Goal: Task Accomplishment & Management: Complete application form

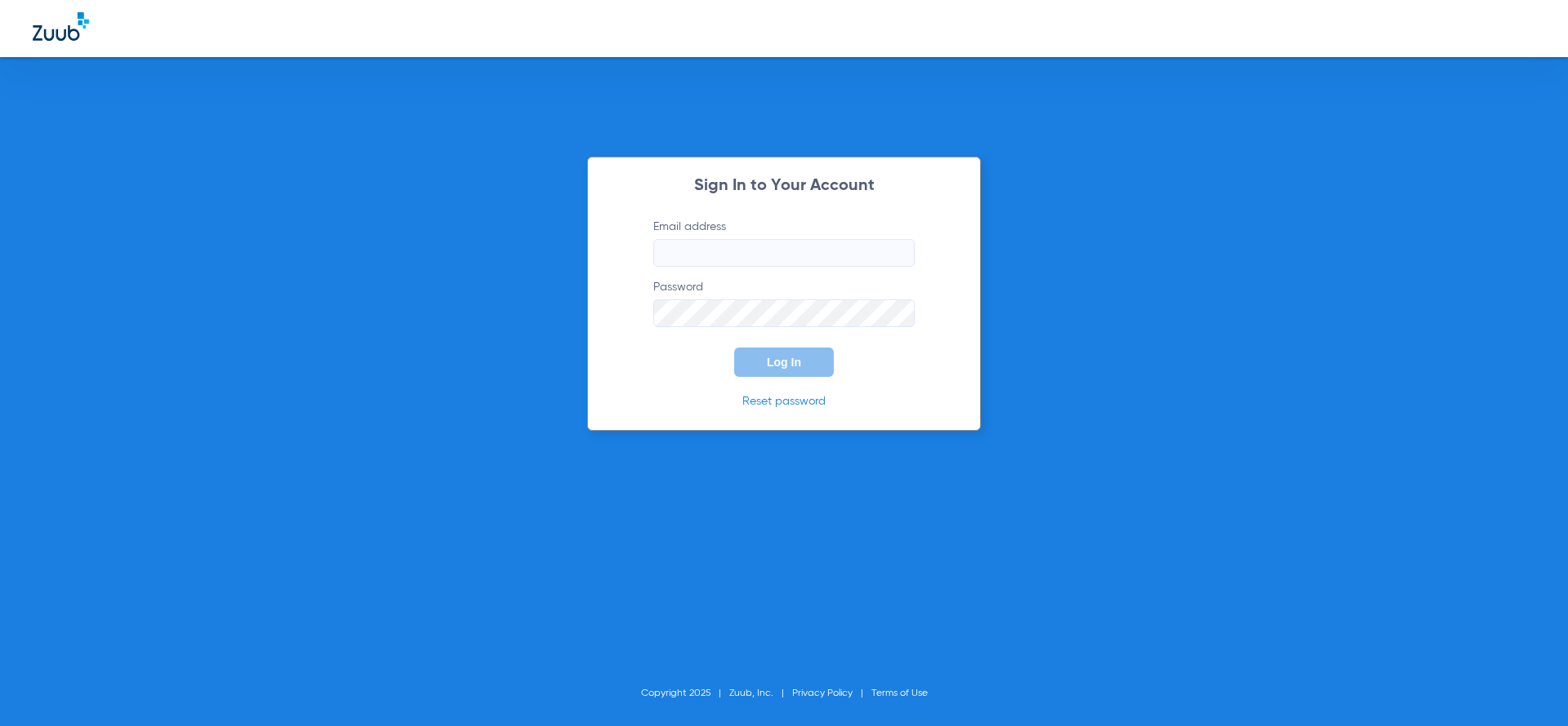
type input "[EMAIL_ADDRESS][DOMAIN_NAME]"
click at [801, 375] on button "Log In" at bounding box center [784, 362] width 100 height 30
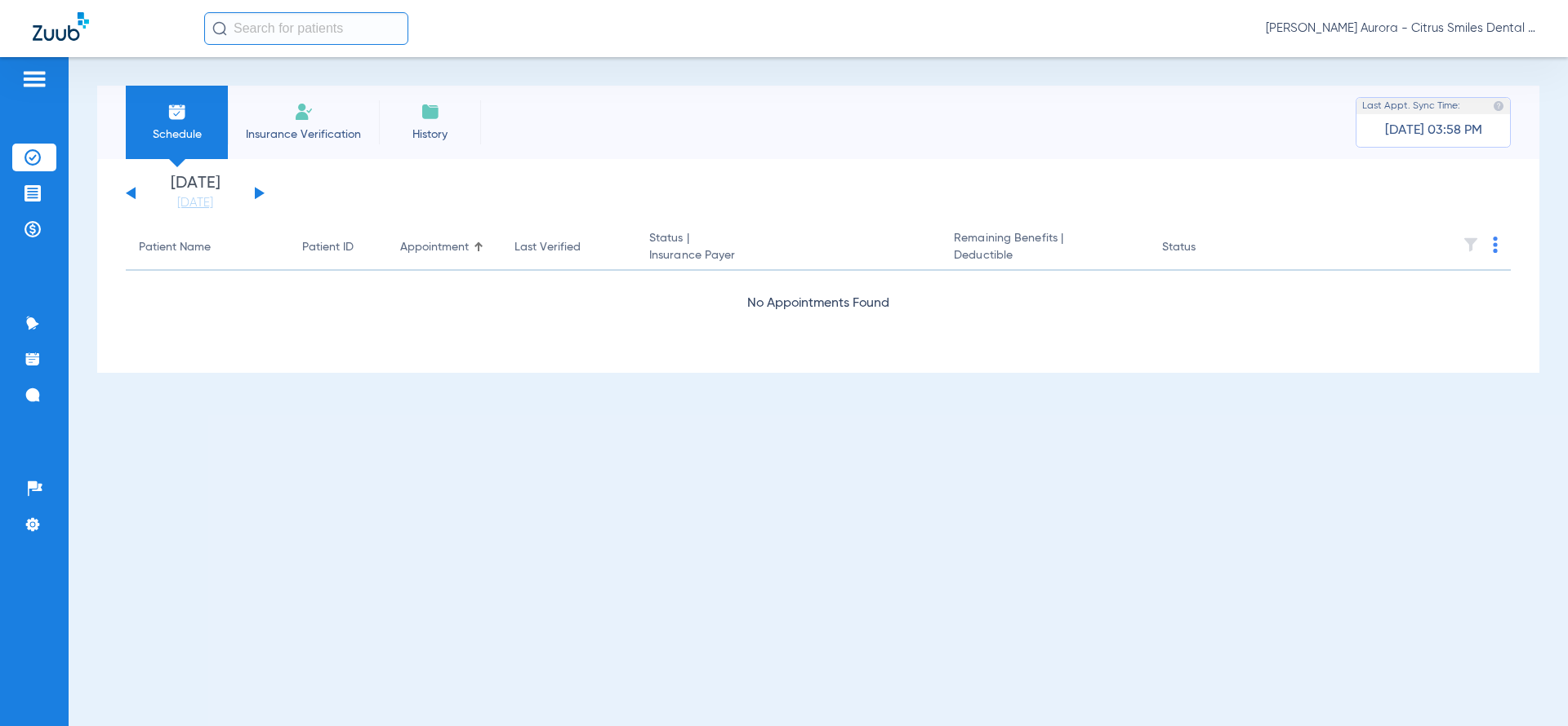
click at [310, 128] on span "Insurance Verification" at bounding box center [303, 134] width 127 height 16
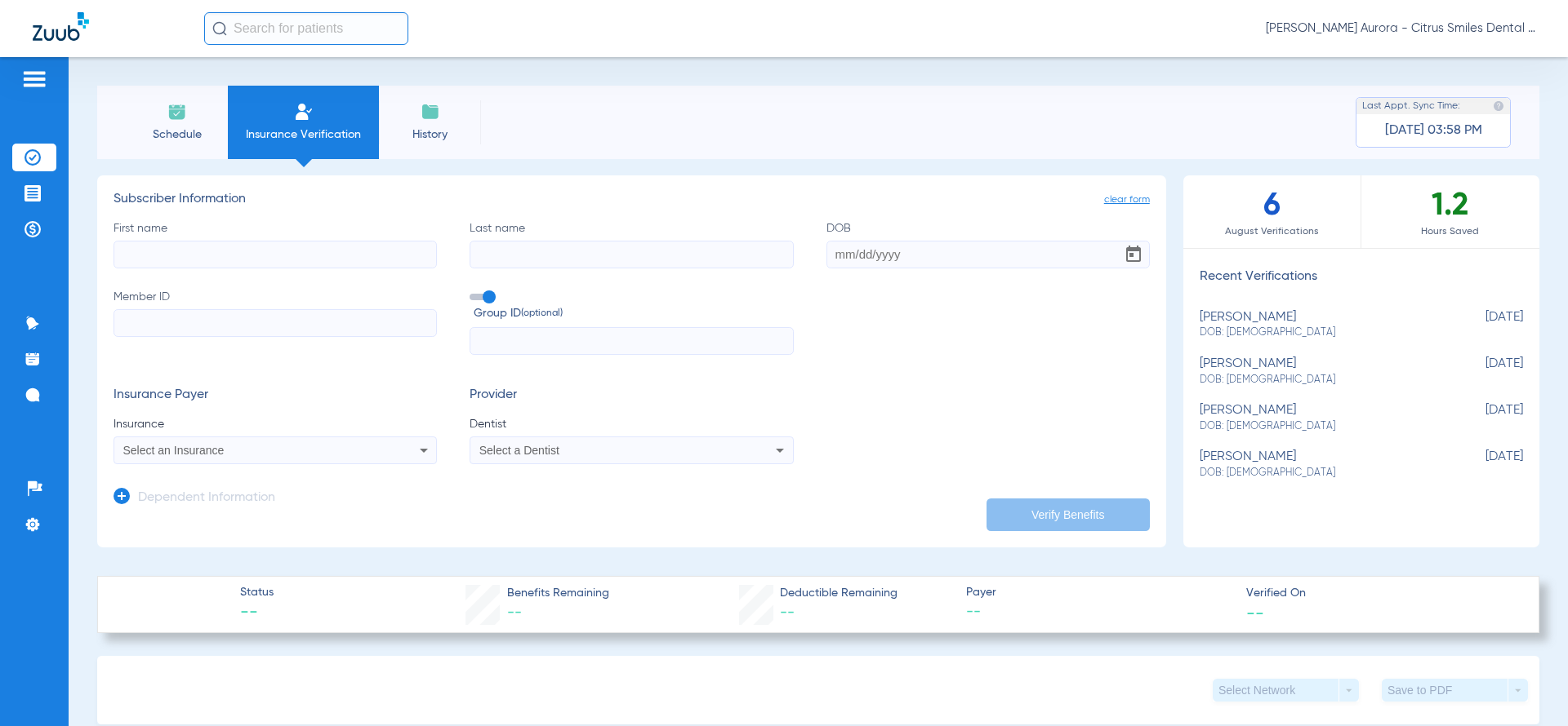
click at [312, 248] on input "First name" at bounding box center [274, 254] width 323 height 28
type input "[PERSON_NAME]"
click at [516, 246] on input "Last name" at bounding box center [630, 254] width 323 height 28
type input "[PERSON_NAME]"
click at [878, 257] on input "DOB" at bounding box center [987, 254] width 323 height 28
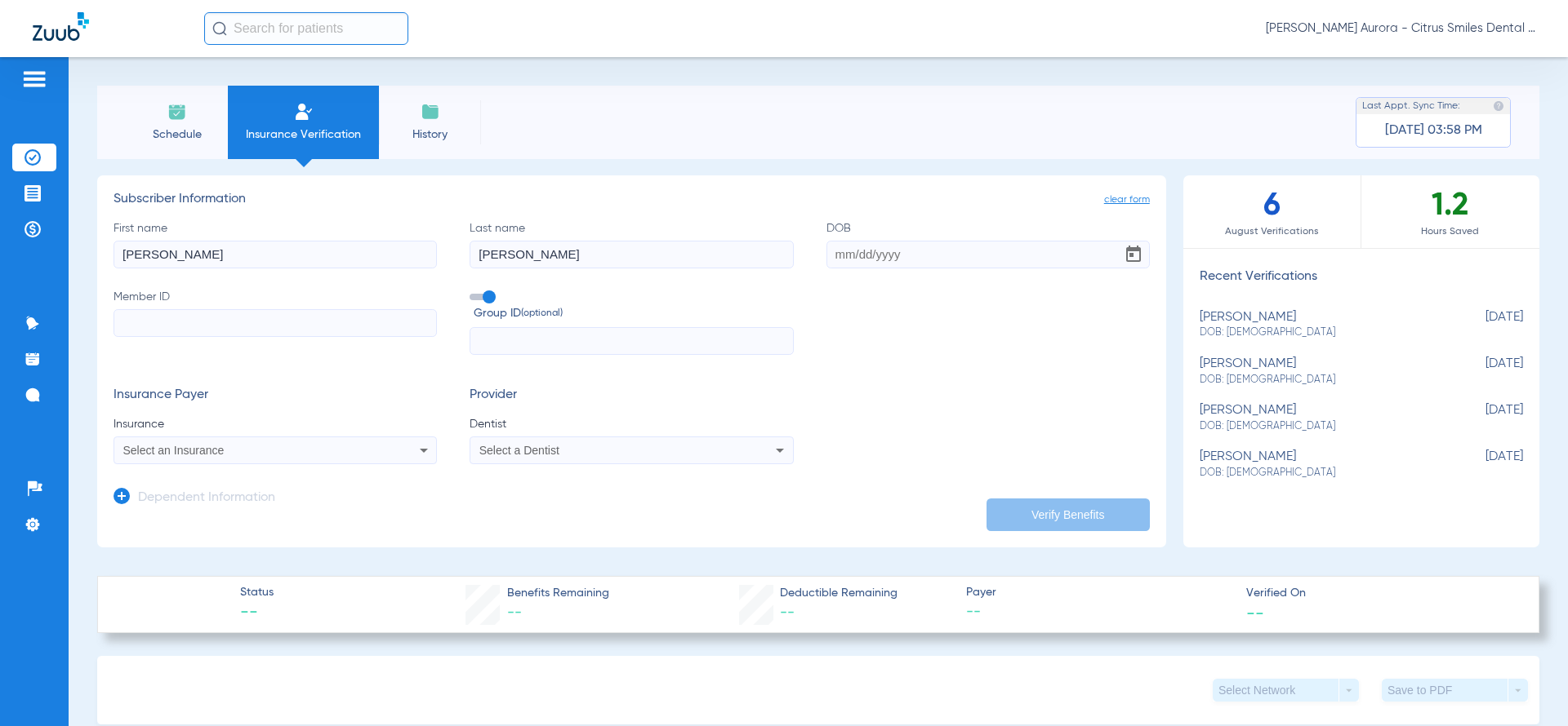
paste input "[DATE]"
type input "[DATE]"
click at [290, 332] on input "Member ID" at bounding box center [274, 322] width 323 height 28
paste input "292984251"
type input "292984251"
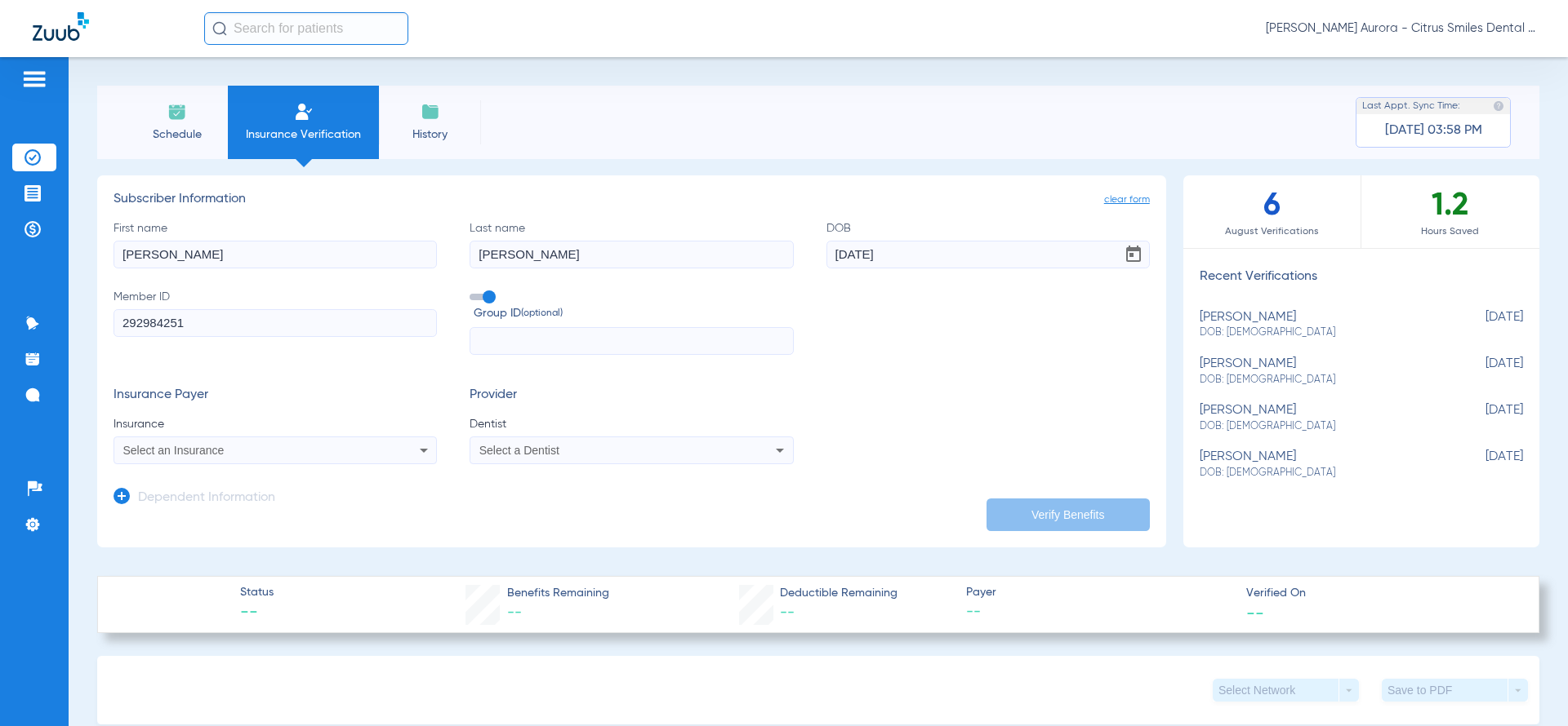
click at [483, 298] on span at bounding box center [482, 296] width 25 height 7
click at [473, 292] on input "Group ID (optional)" at bounding box center [473, 292] width 0 height 0
click at [337, 446] on div "Select an Insurance" at bounding box center [245, 451] width 244 height 12
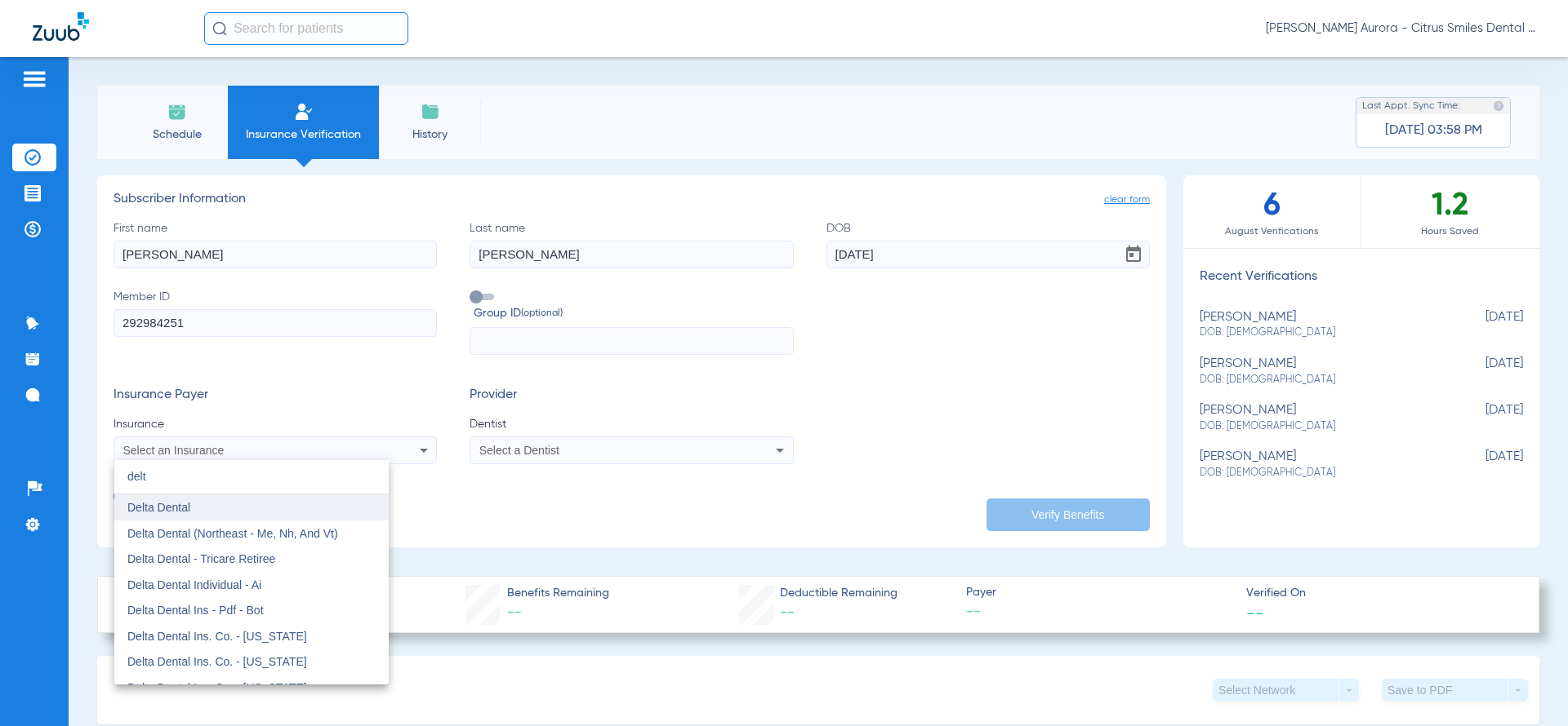
type input "delt"
click at [246, 498] on mat-option "Delta Dental" at bounding box center [251, 507] width 274 height 26
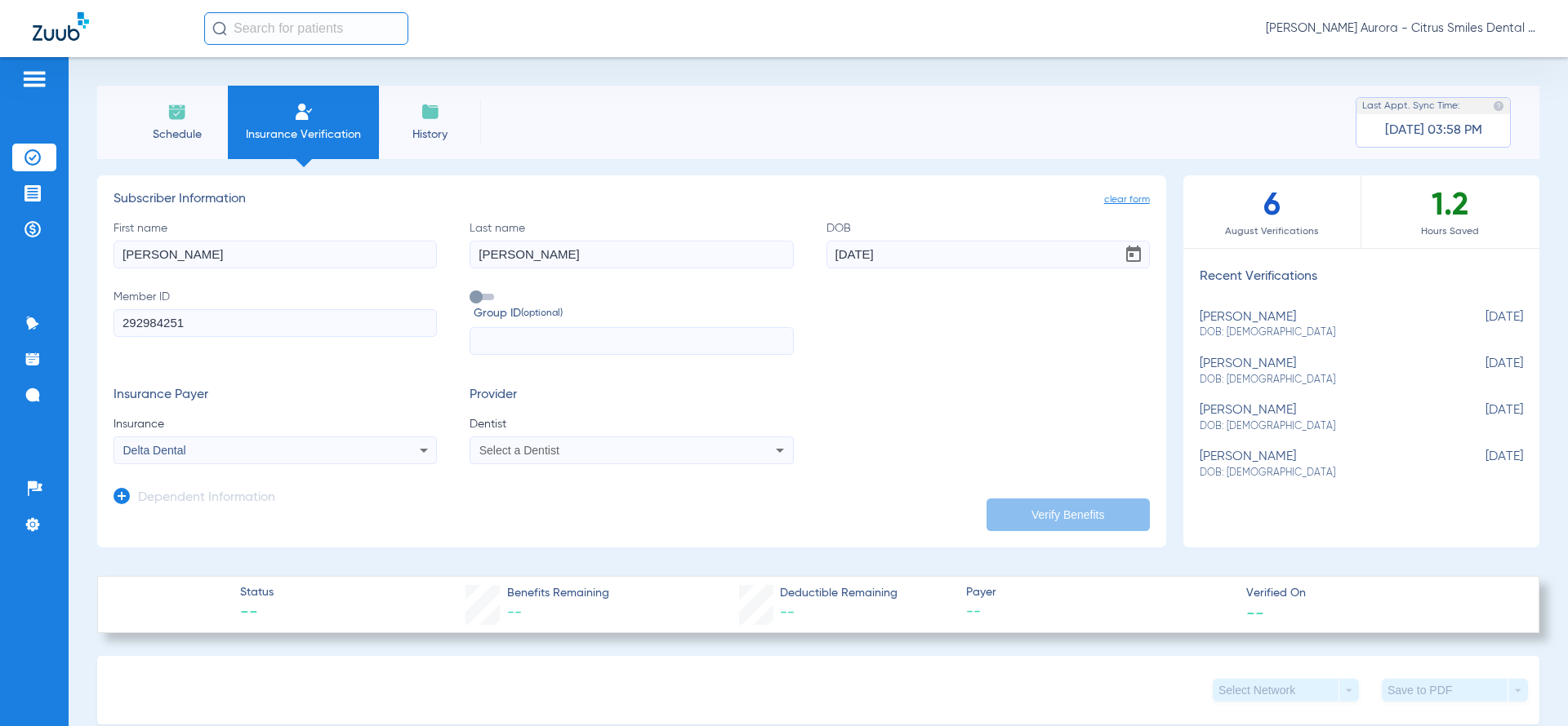
click at [496, 445] on span "Select a Dentist" at bounding box center [518, 451] width 80 height 13
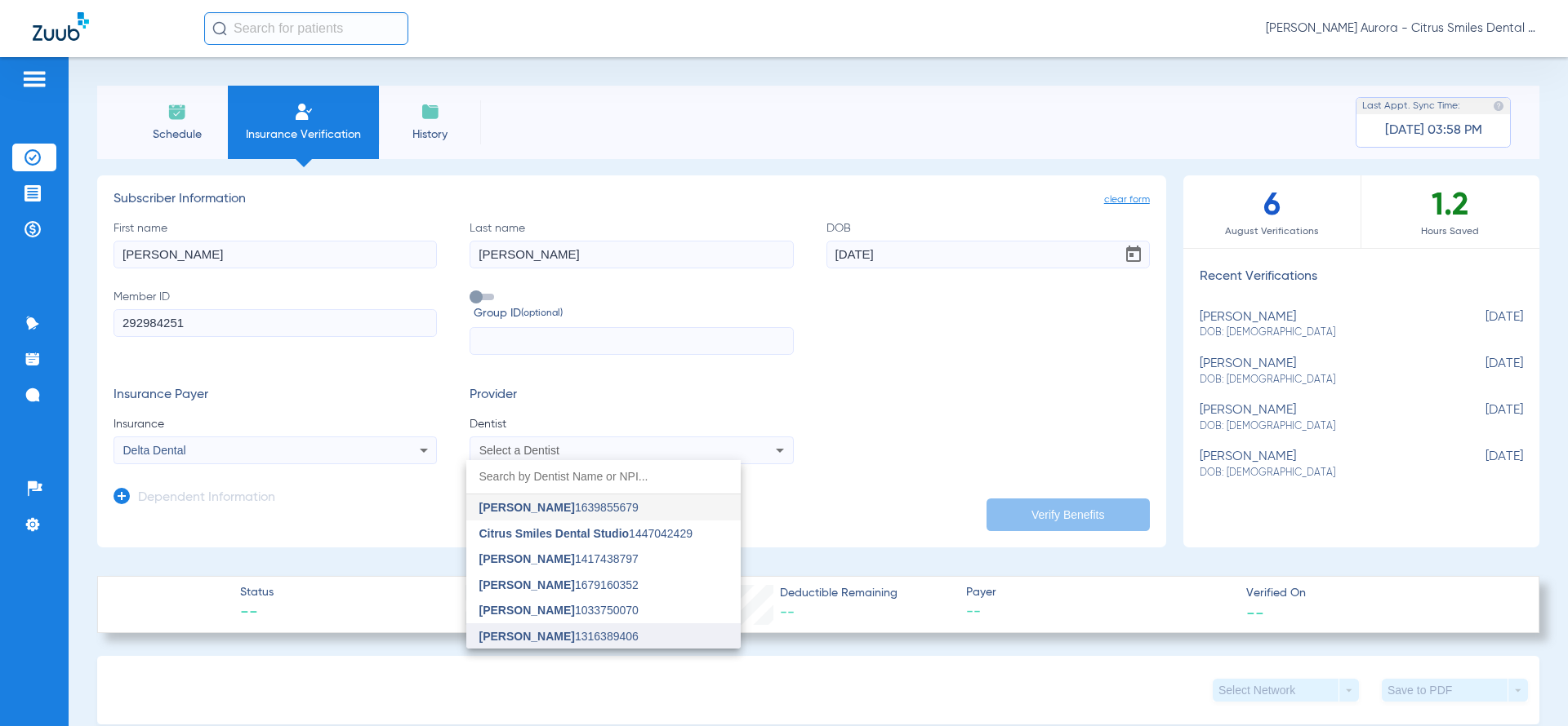
click at [534, 632] on span "[PERSON_NAME]" at bounding box center [527, 637] width 96 height 13
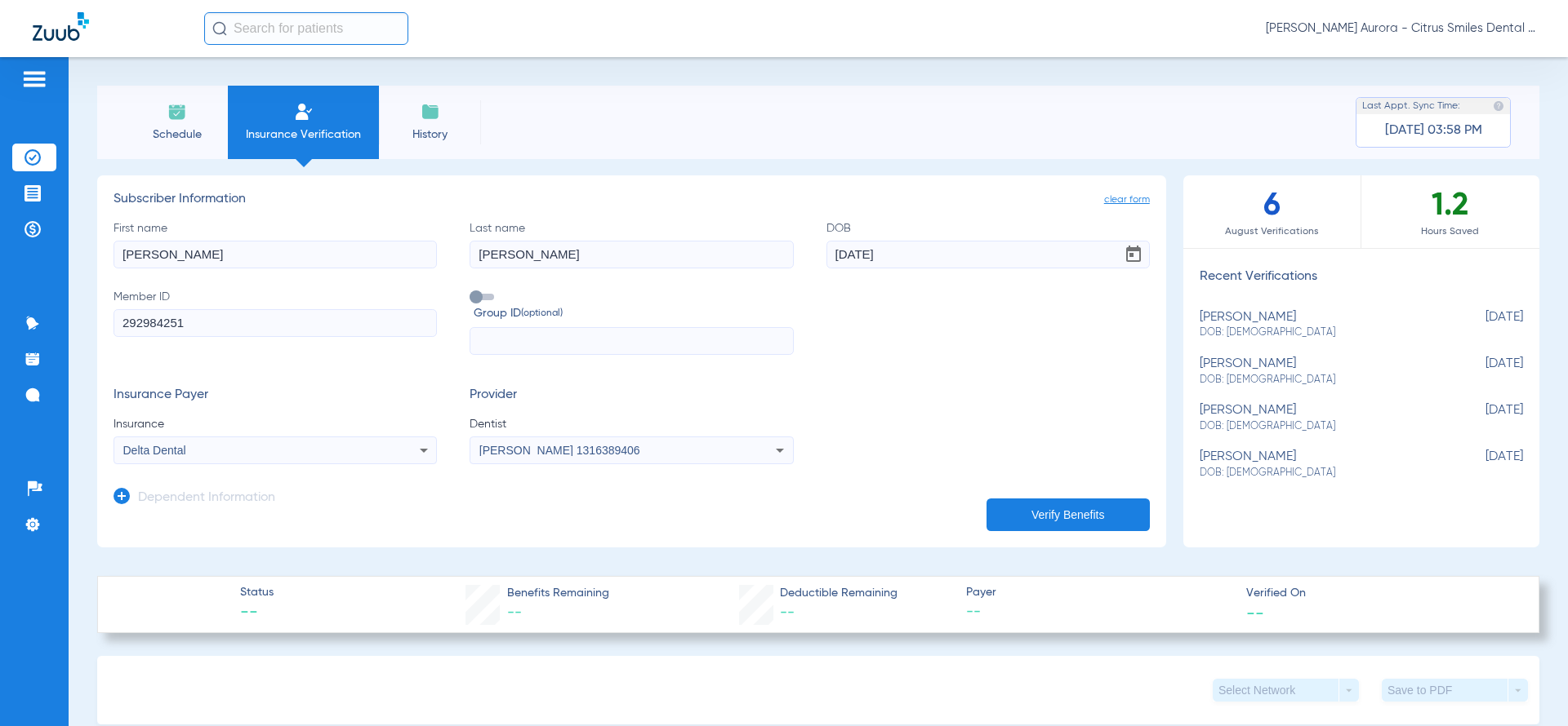
click at [1045, 504] on button "Verify Benefits" at bounding box center [1068, 515] width 163 height 33
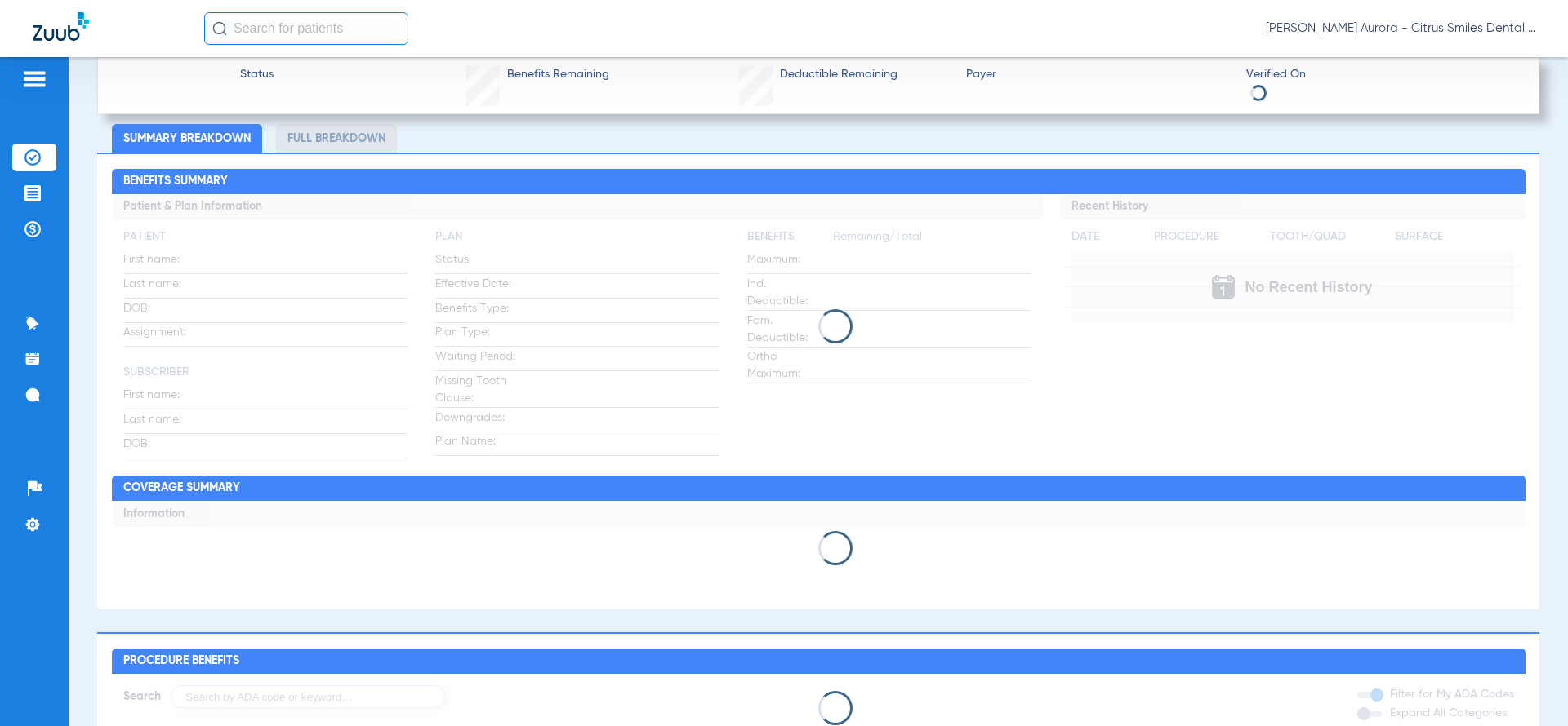
scroll to position [627, 0]
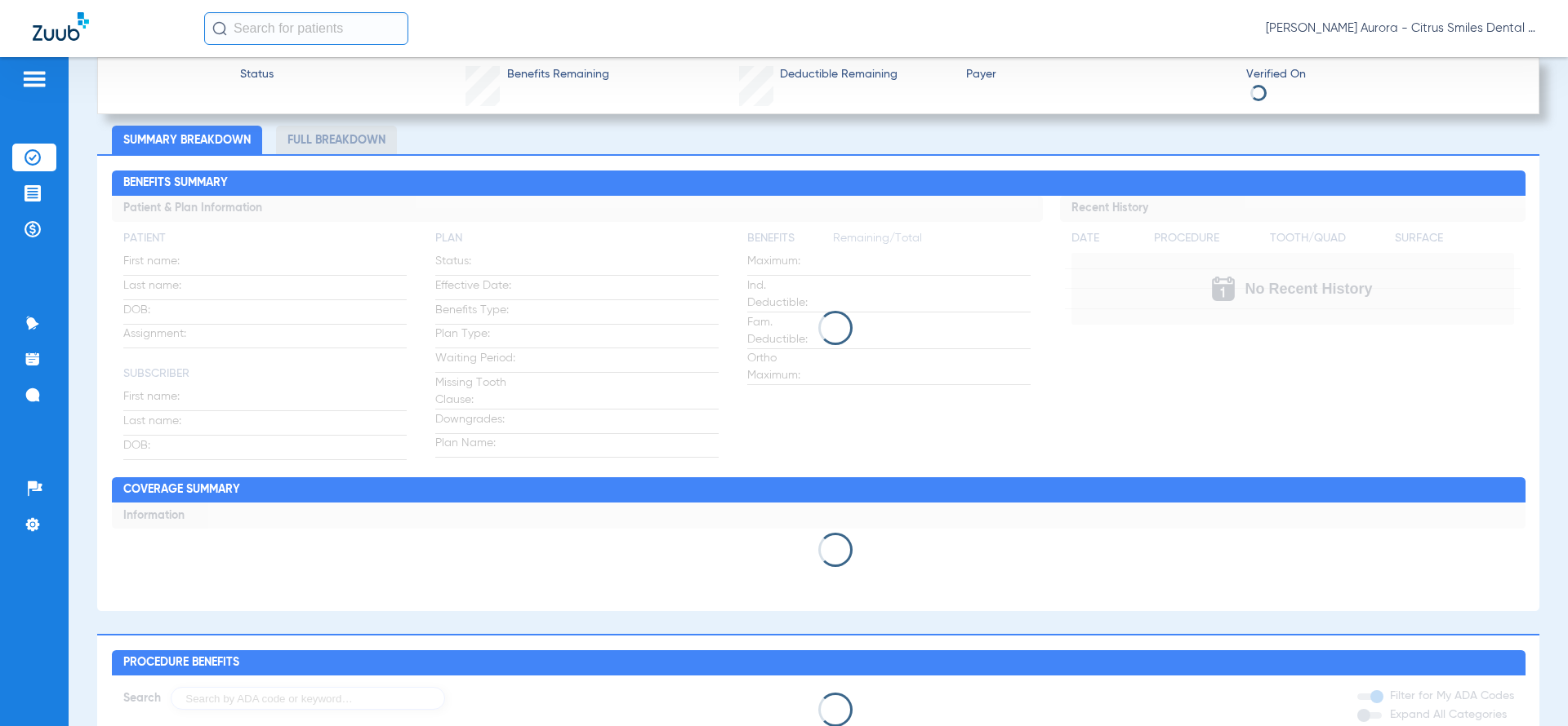
drag, startPoint x: 861, startPoint y: 478, endPoint x: 457, endPoint y: 471, distance: 404.1
click at [457, 471] on div "Benefits Summary Patient & Plan Information Patient First name: Last name: DOB:…" at bounding box center [818, 383] width 1441 height 457
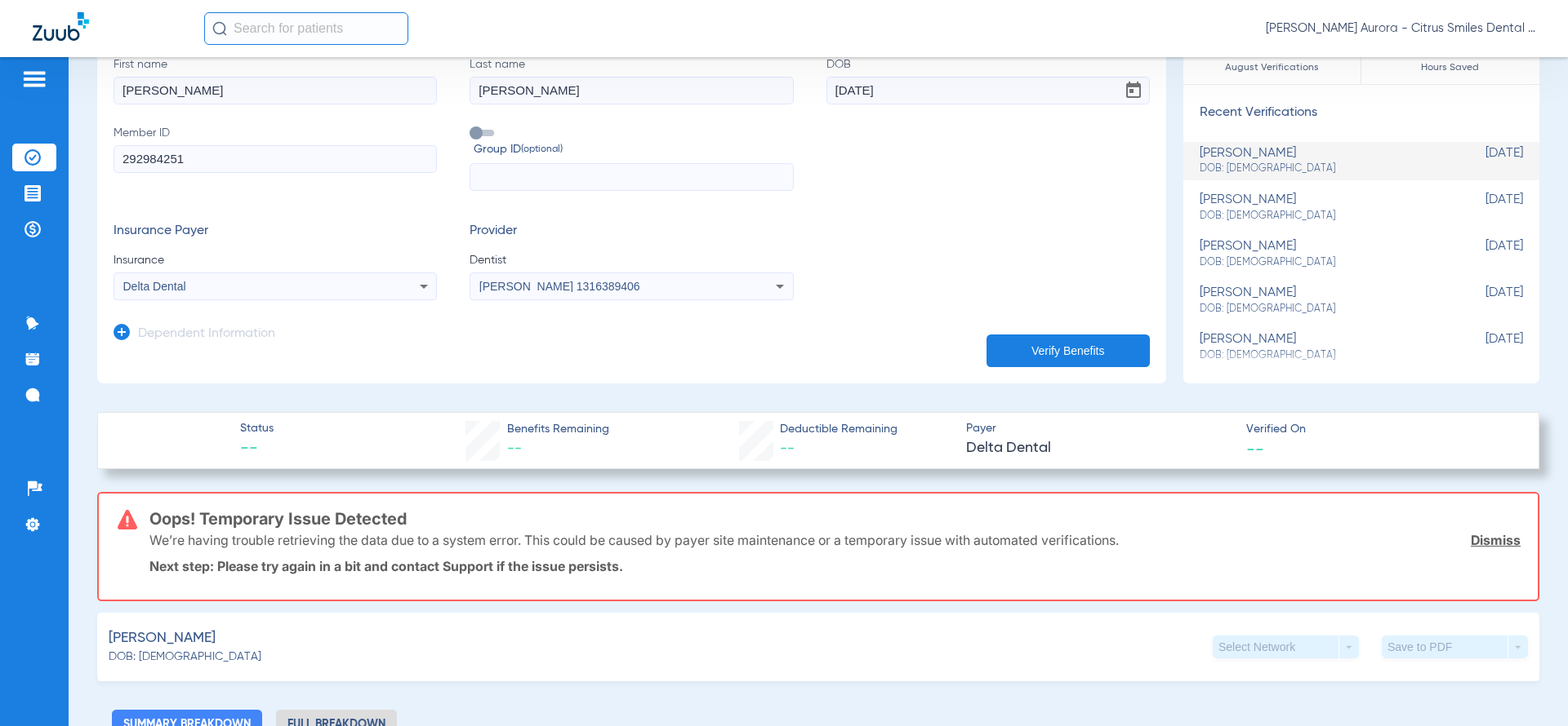
scroll to position [127, 0]
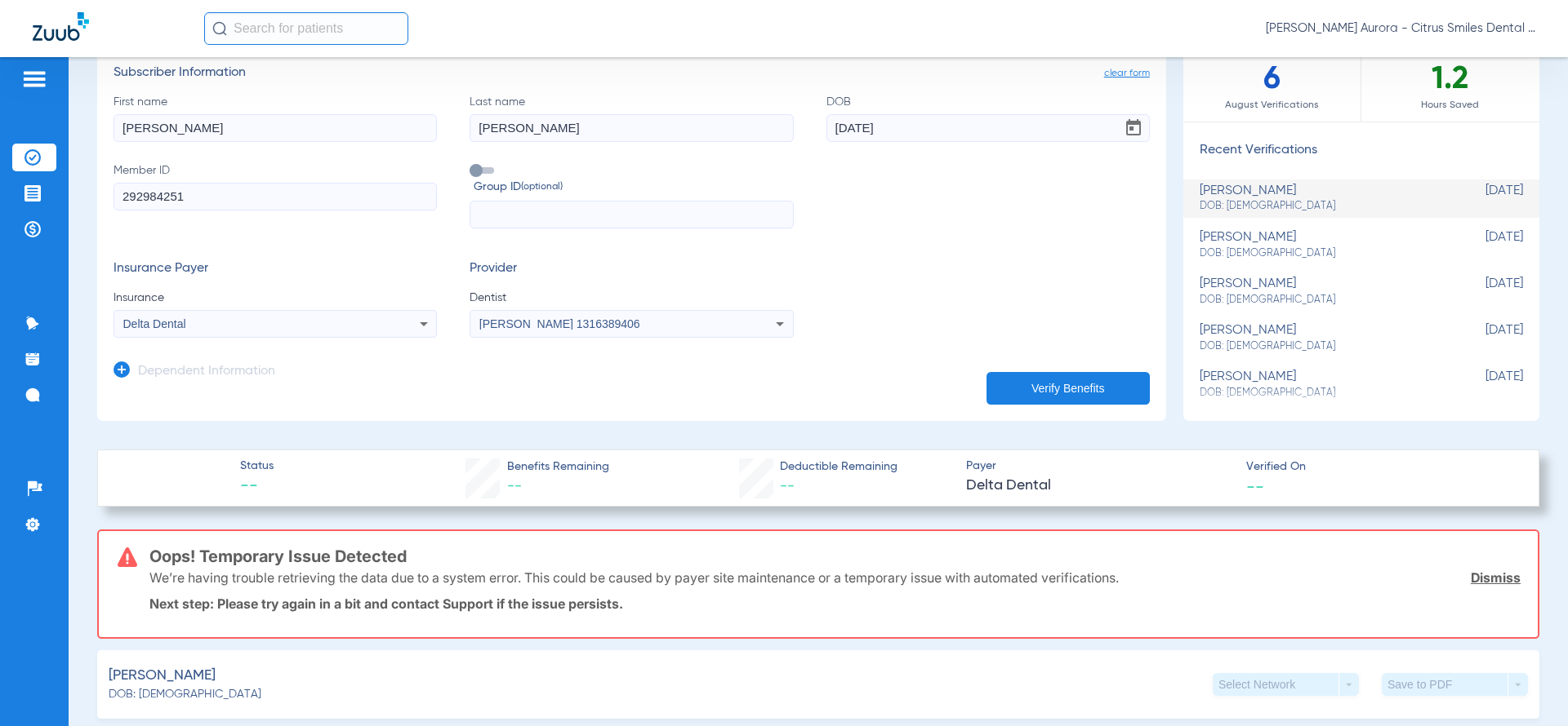
click at [272, 327] on div "Delta Dental" at bounding box center [245, 324] width 244 height 12
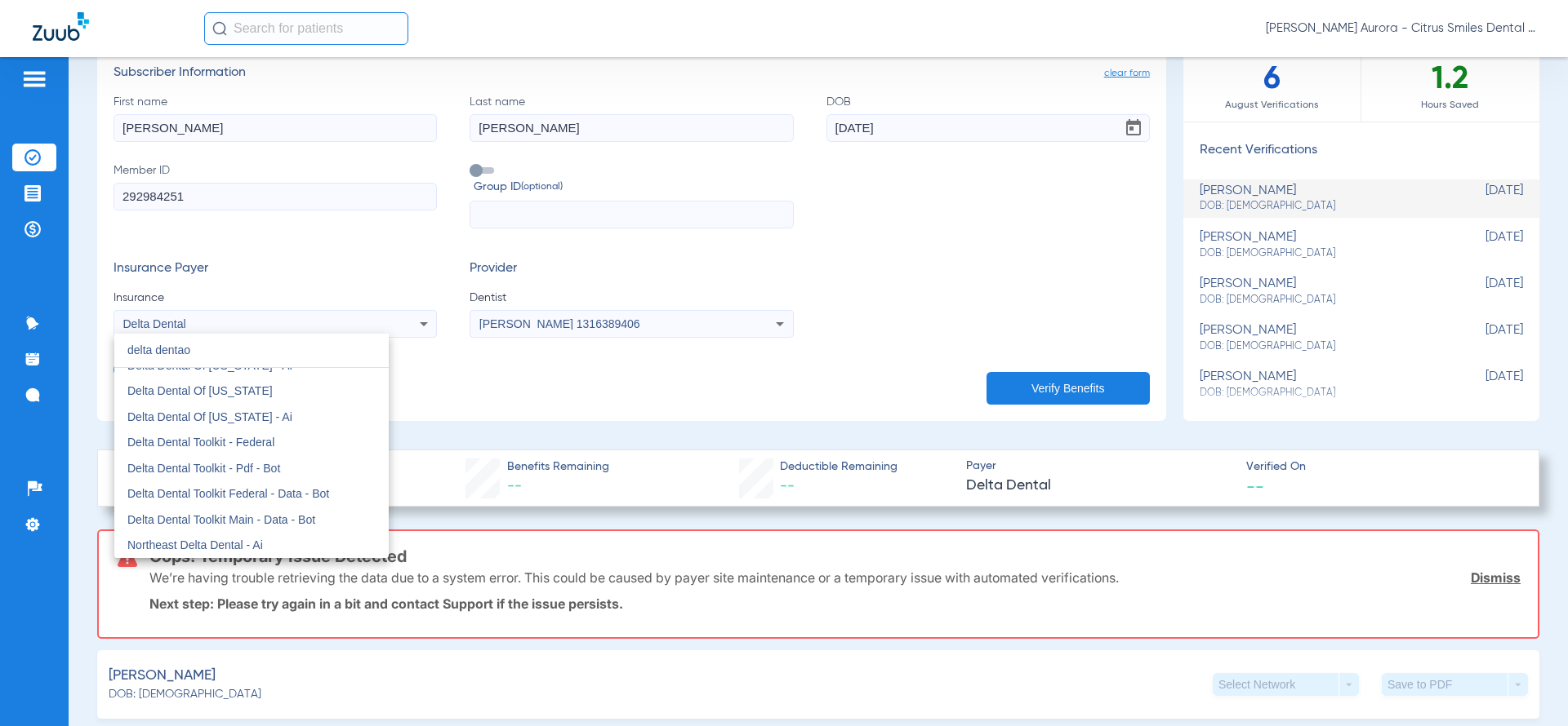
scroll to position [0, 0]
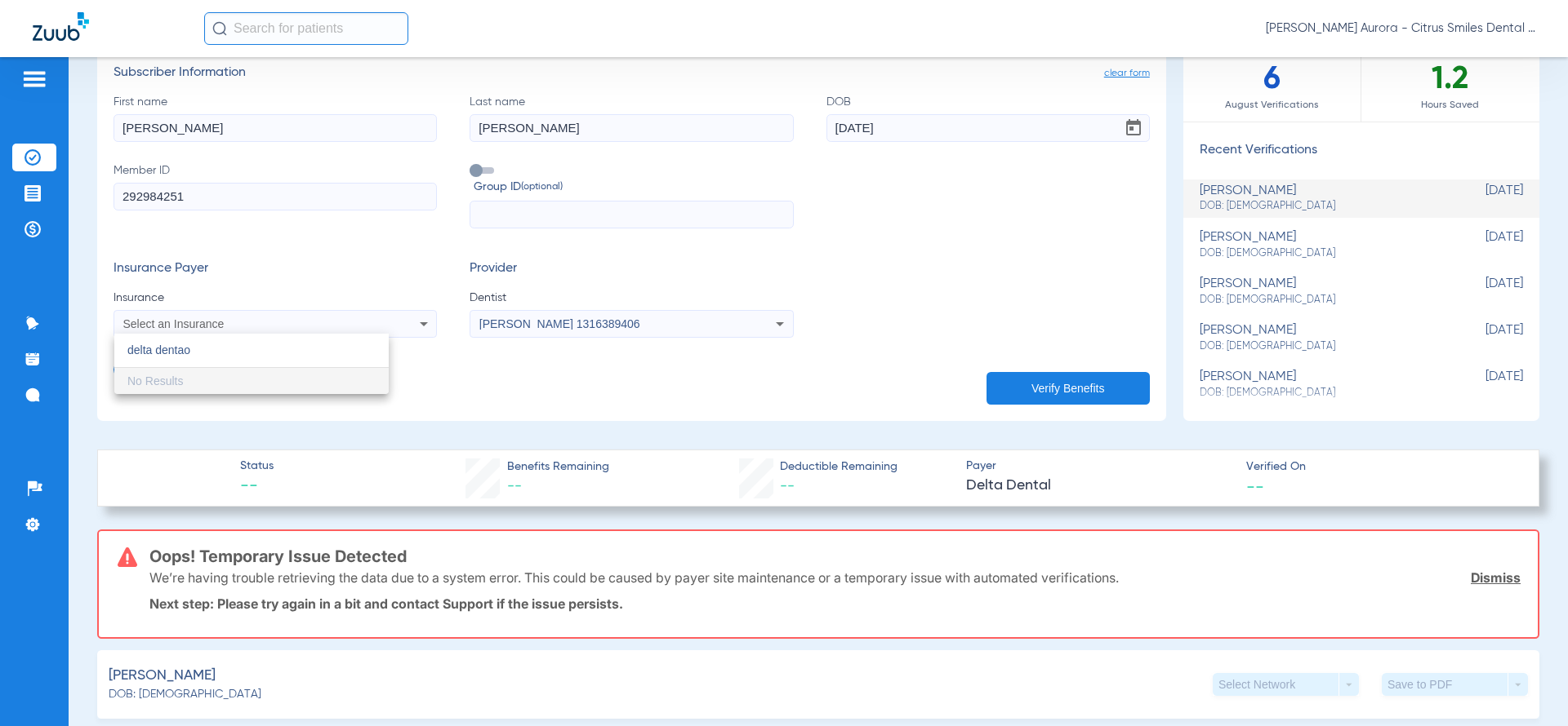
click at [270, 355] on input "delta dentao" at bounding box center [251, 350] width 274 height 34
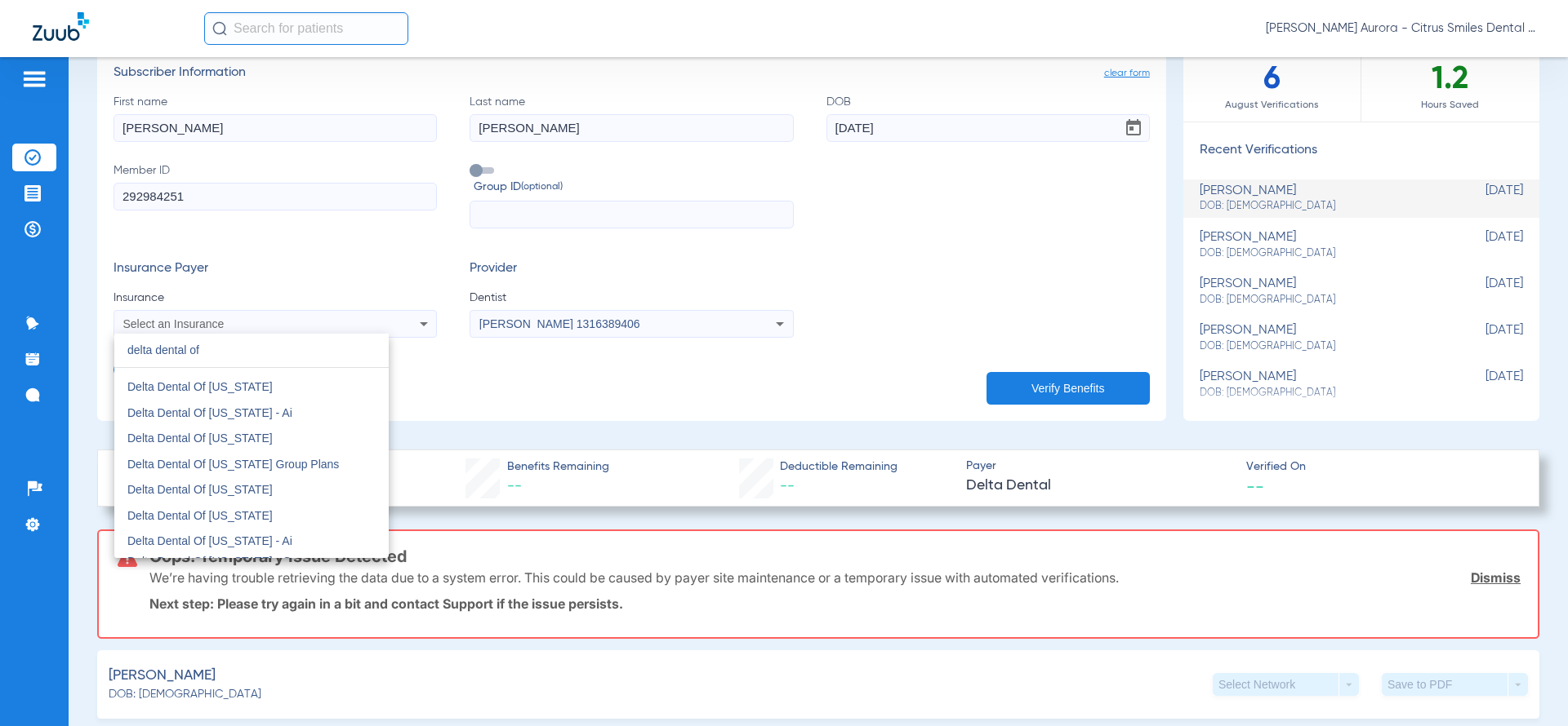
scroll to position [304, 0]
type input "delta dental of"
click at [226, 481] on span "Delta Dental Of [US_STATE]" at bounding box center [200, 488] width 145 height 13
click at [226, 481] on div "Status -- Benefits Remaining -- Deductible Remaining -- Payer Delta Dental Veri…" at bounding box center [818, 479] width 1441 height 58
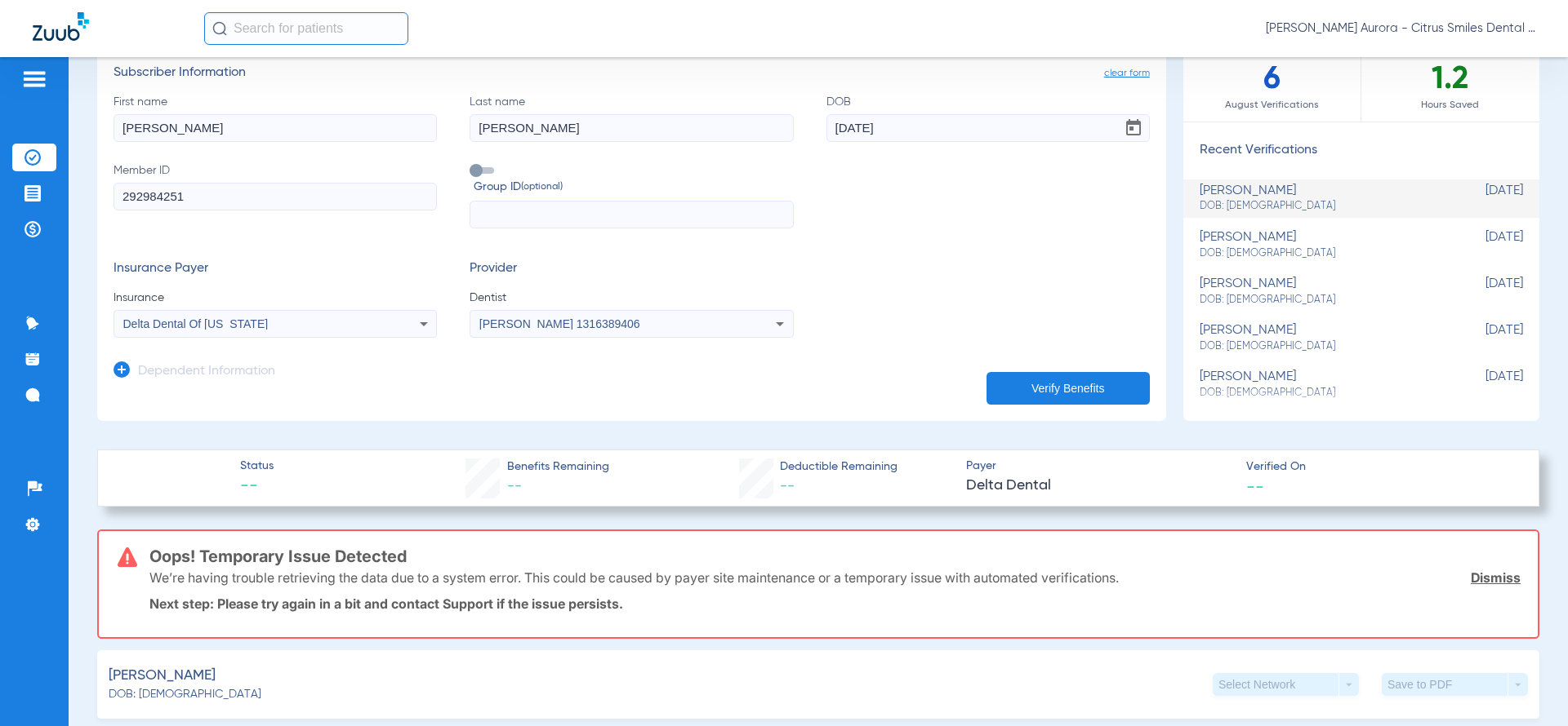
click at [993, 380] on button "Verify Benefits" at bounding box center [1068, 388] width 163 height 33
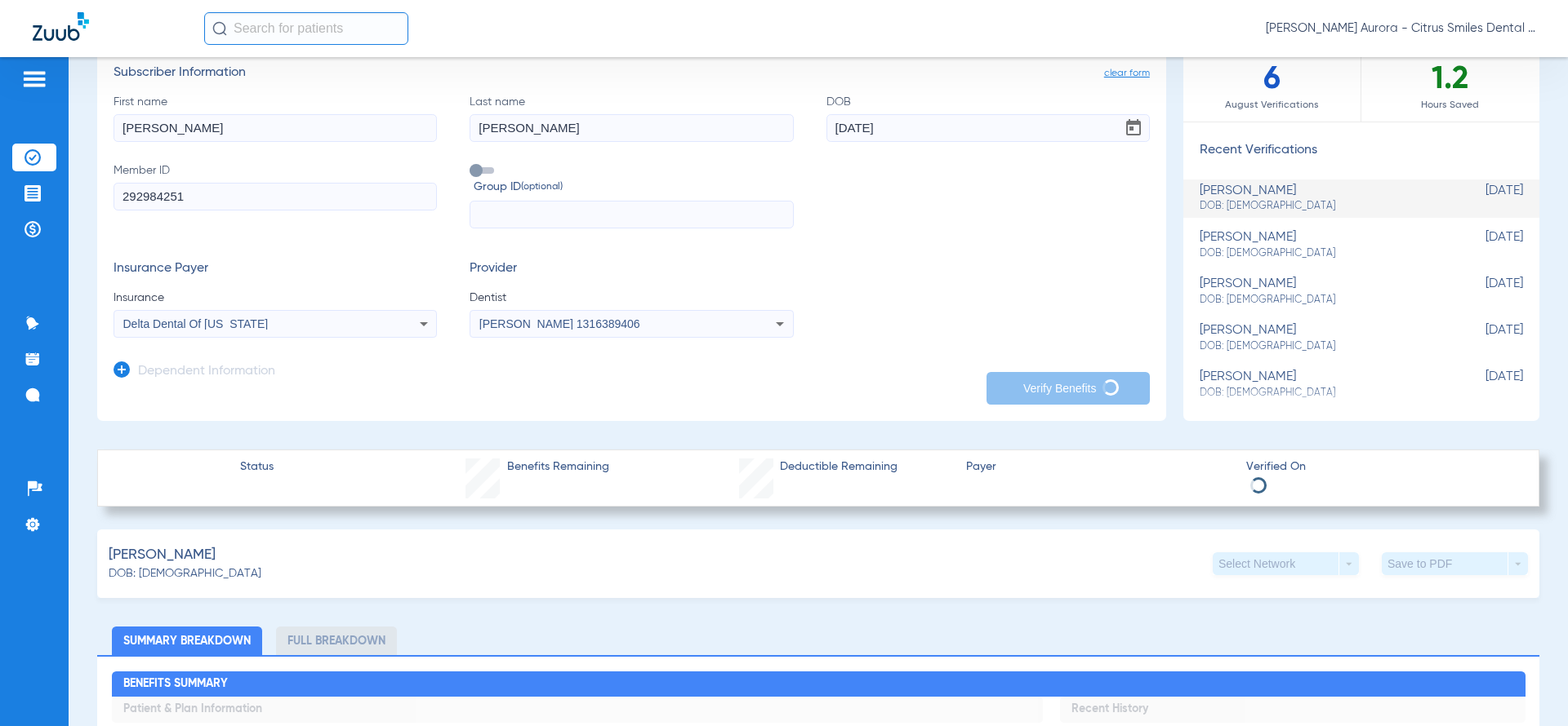
click at [281, 334] on mat-select "Delta Dental Of [US_STATE]" at bounding box center [274, 323] width 323 height 28
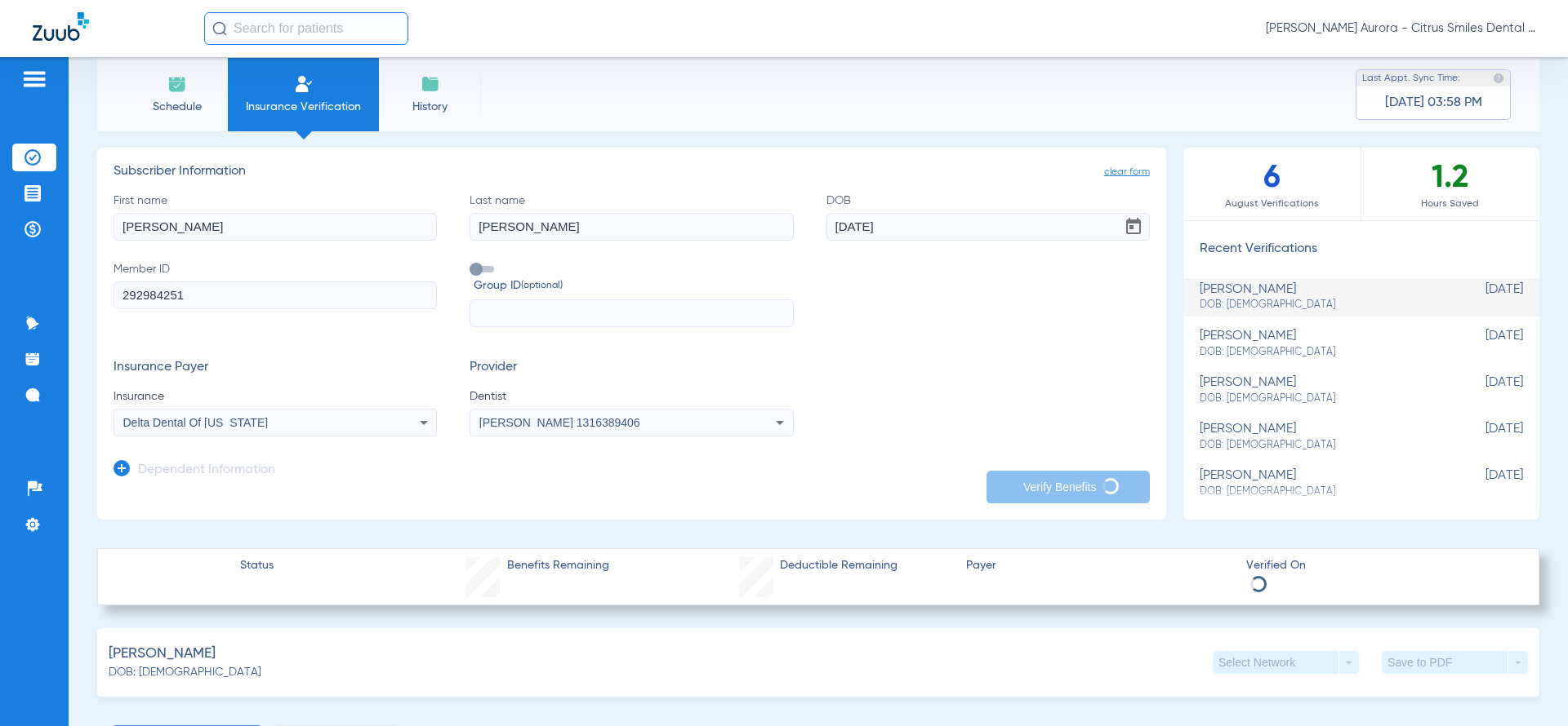
scroll to position [0, 0]
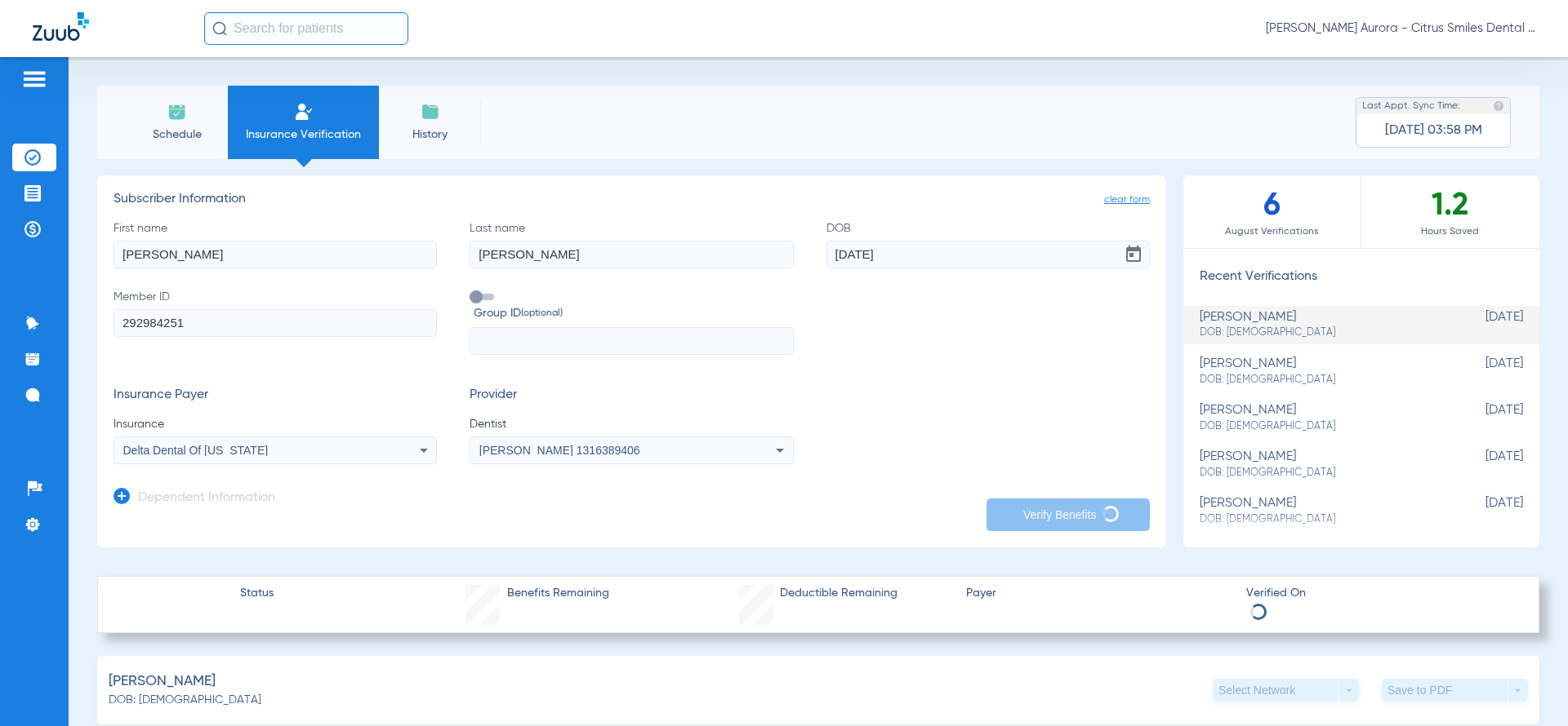
click at [634, 269] on div "First name [PERSON_NAME] Last name [PERSON_NAME] DOB [DEMOGRAPHIC_DATA] Member …" at bounding box center [631, 288] width 1036 height 135
